Goal: Information Seeking & Learning: Learn about a topic

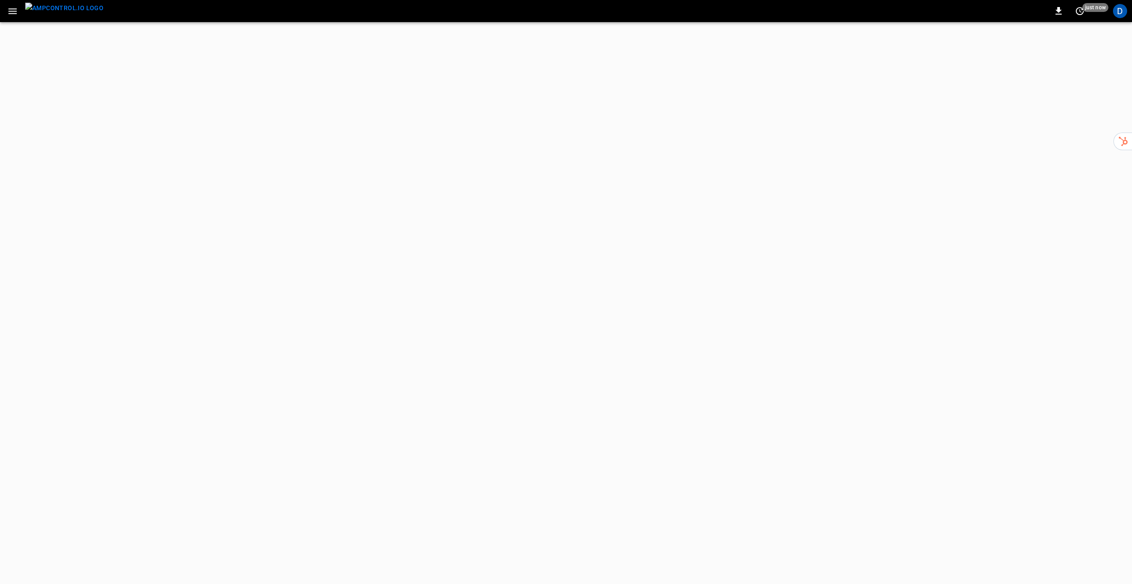
click at [8, 10] on icon "button" at bounding box center [12, 11] width 11 height 11
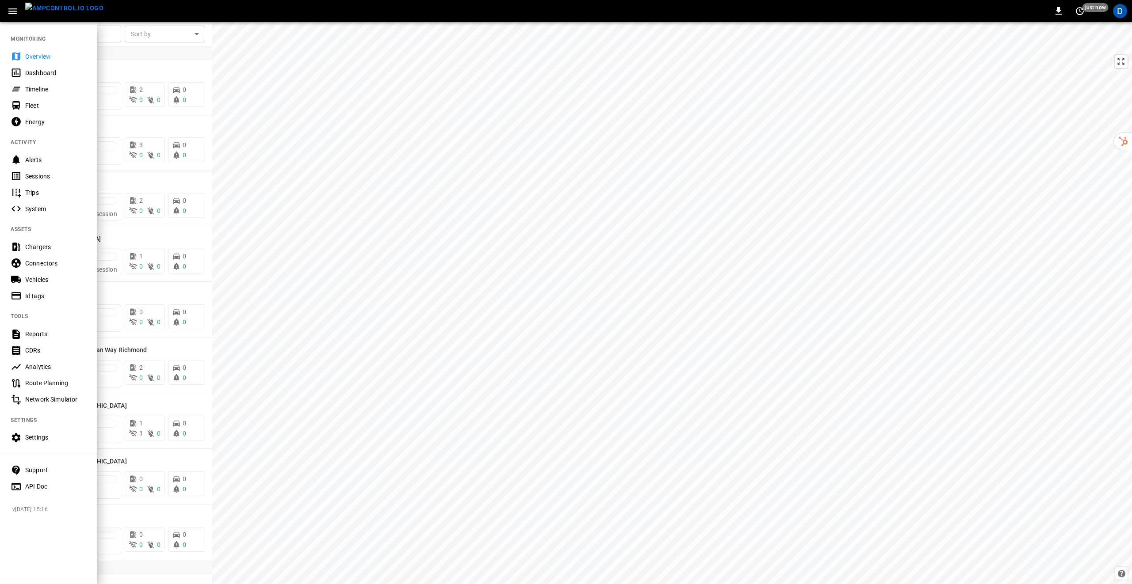
click at [41, 476] on div "Support" at bounding box center [48, 470] width 97 height 16
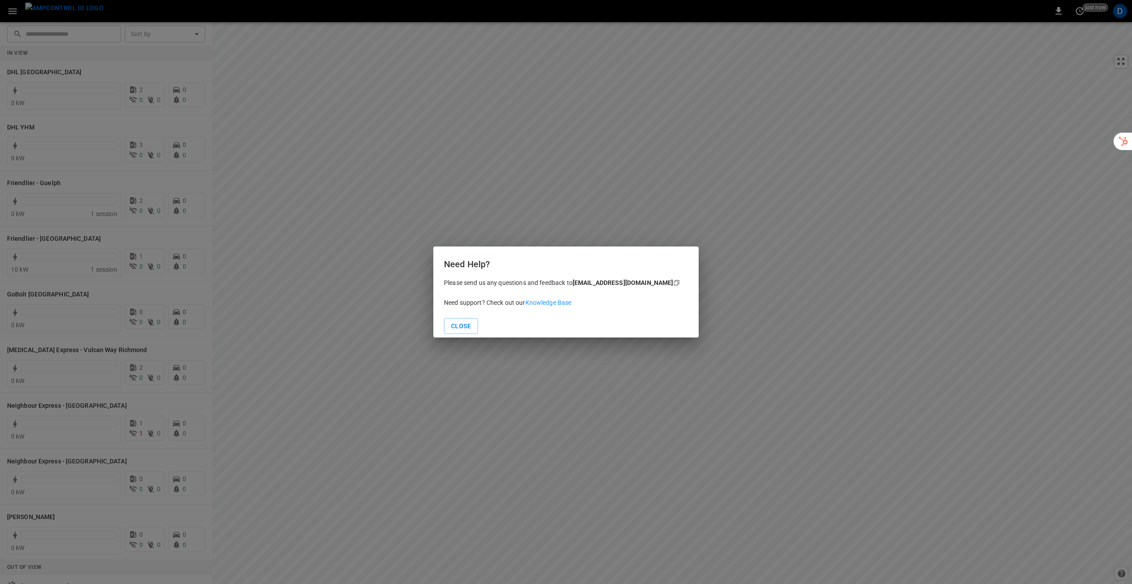
click at [555, 303] on link "Knowledge Base" at bounding box center [548, 302] width 46 height 7
